Goal: Transaction & Acquisition: Book appointment/travel/reservation

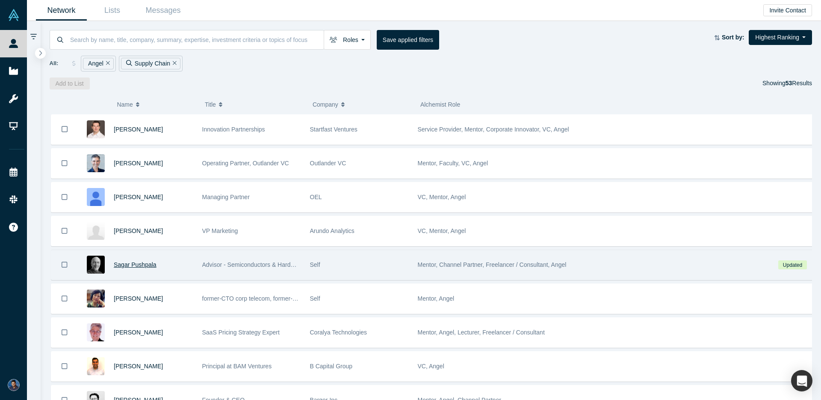
click at [145, 262] on span "Sagar Pushpala" at bounding box center [135, 264] width 43 height 7
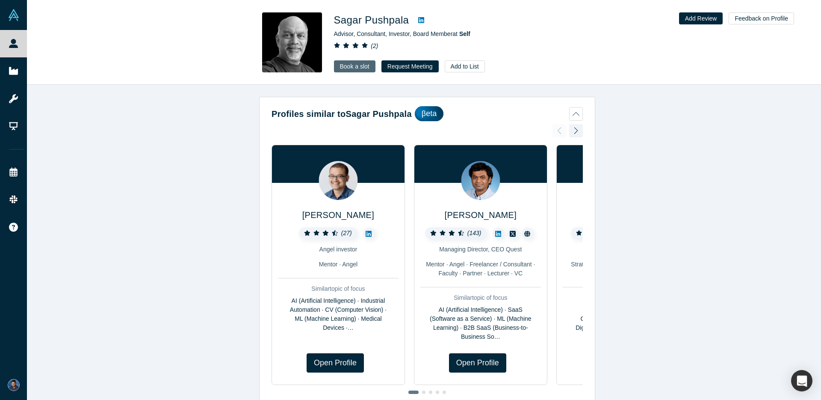
click at [359, 65] on link "Book a slot" at bounding box center [354, 66] width 41 height 12
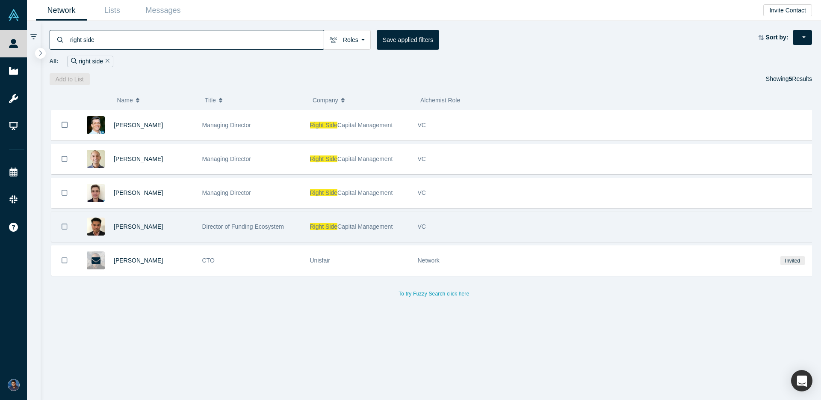
click at [246, 228] on span "Director of Funding Ecosystem" at bounding box center [243, 226] width 82 height 7
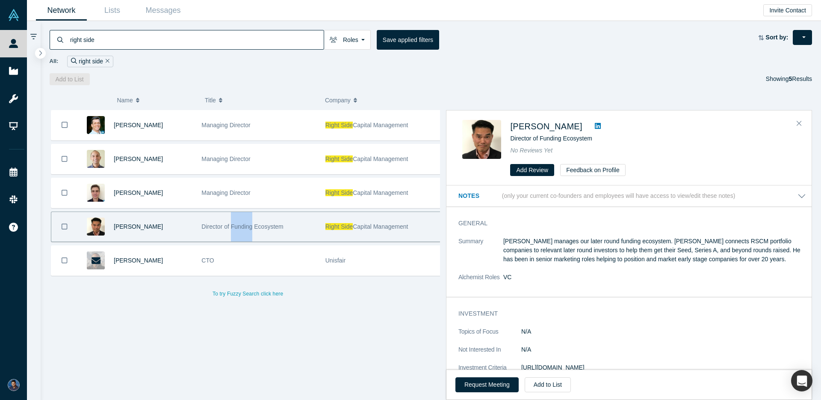
click at [246, 228] on span "Director of Funding Ecosystem" at bounding box center [242, 226] width 82 height 7
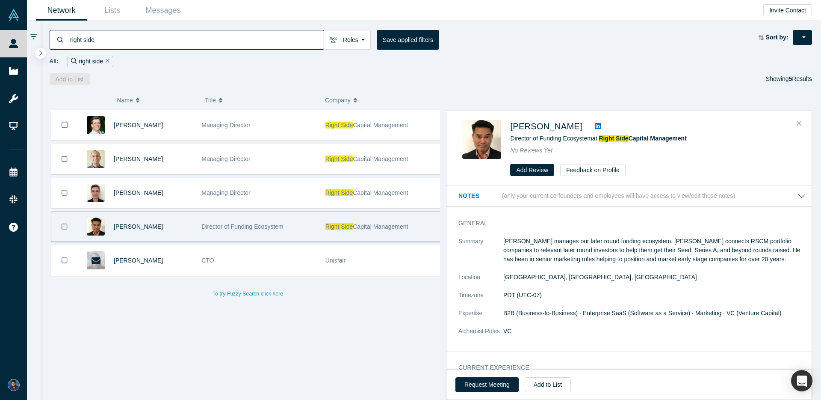
click at [389, 87] on div "( 0 ) Name Title Company Alchemist Role [PERSON_NAME] Managing Director Right S…" at bounding box center [431, 242] width 781 height 315
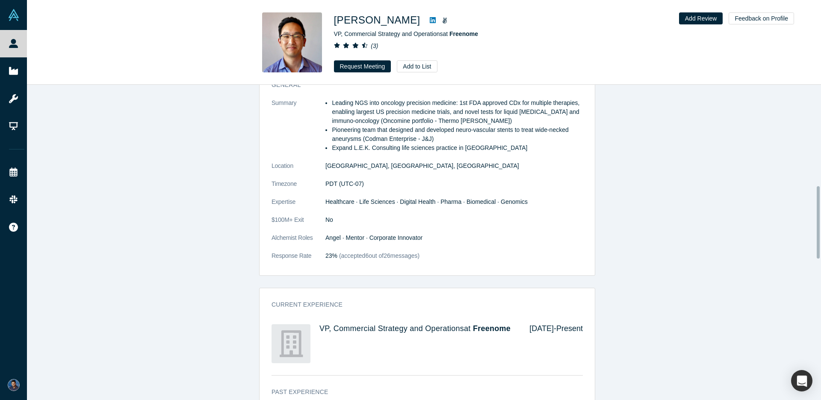
scroll to position [533, 0]
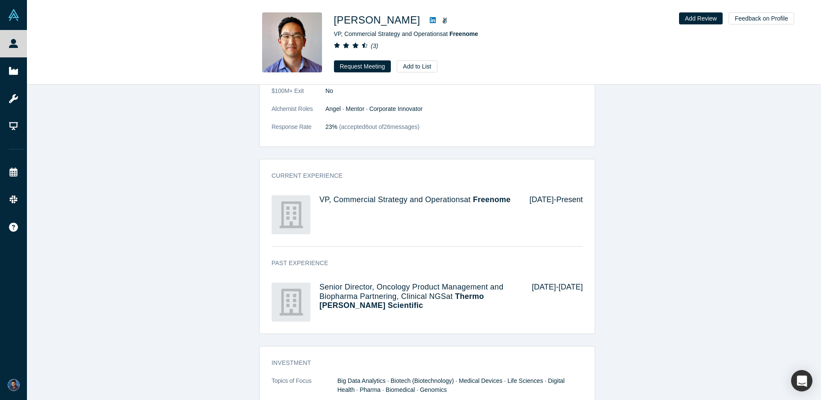
click at [473, 204] on span "Freenome" at bounding box center [492, 199] width 38 height 9
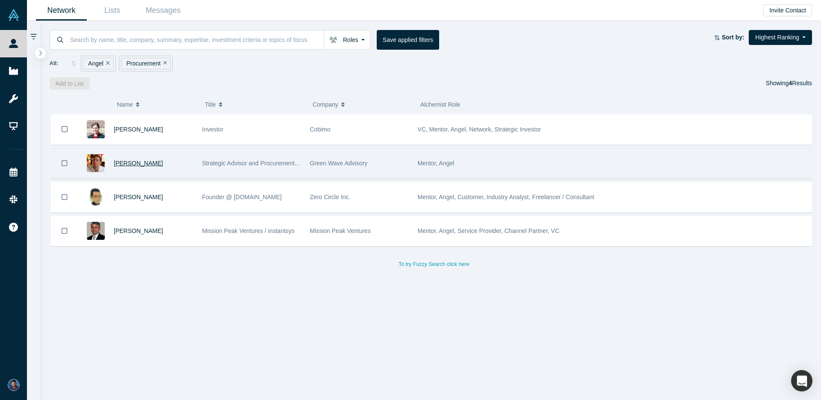
click at [143, 164] on span "[PERSON_NAME]" at bounding box center [138, 163] width 49 height 7
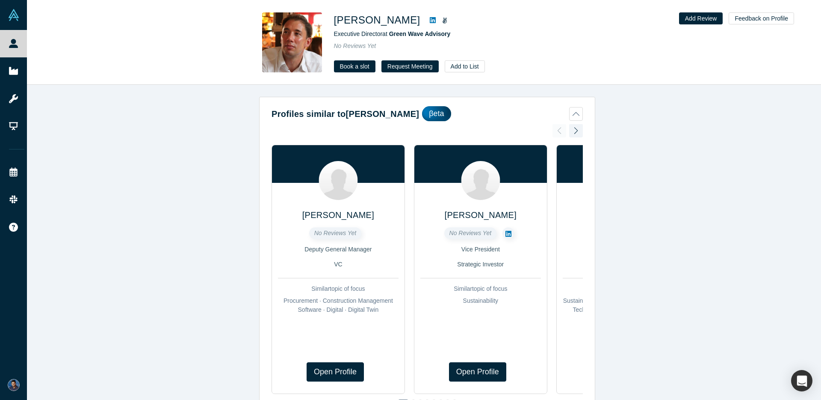
click at [349, 65] on link "Book a slot" at bounding box center [354, 66] width 41 height 12
click at [357, 62] on link "Book a slot" at bounding box center [354, 66] width 41 height 12
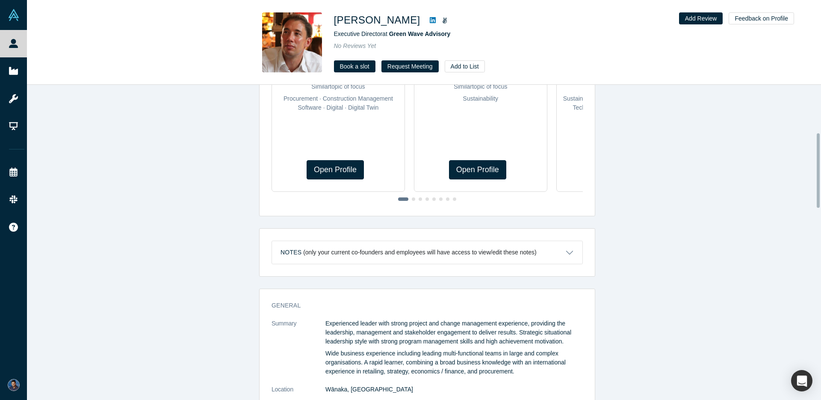
scroll to position [333, 0]
